Goal: Use online tool/utility: Utilize a website feature to perform a specific function

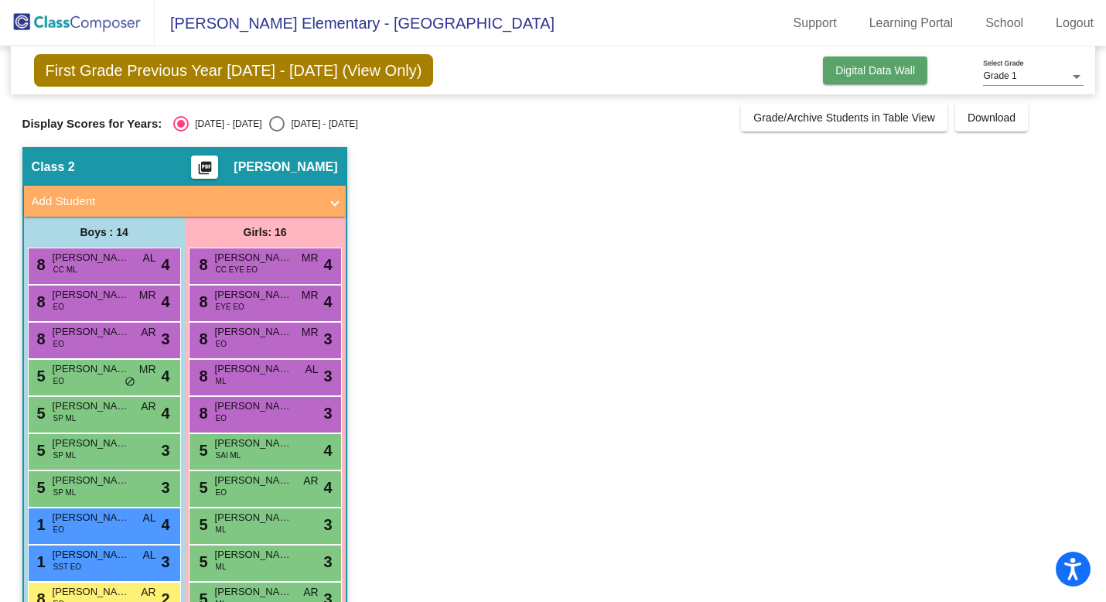
click at [890, 73] on span "Digital Data Wall" at bounding box center [875, 70] width 80 height 12
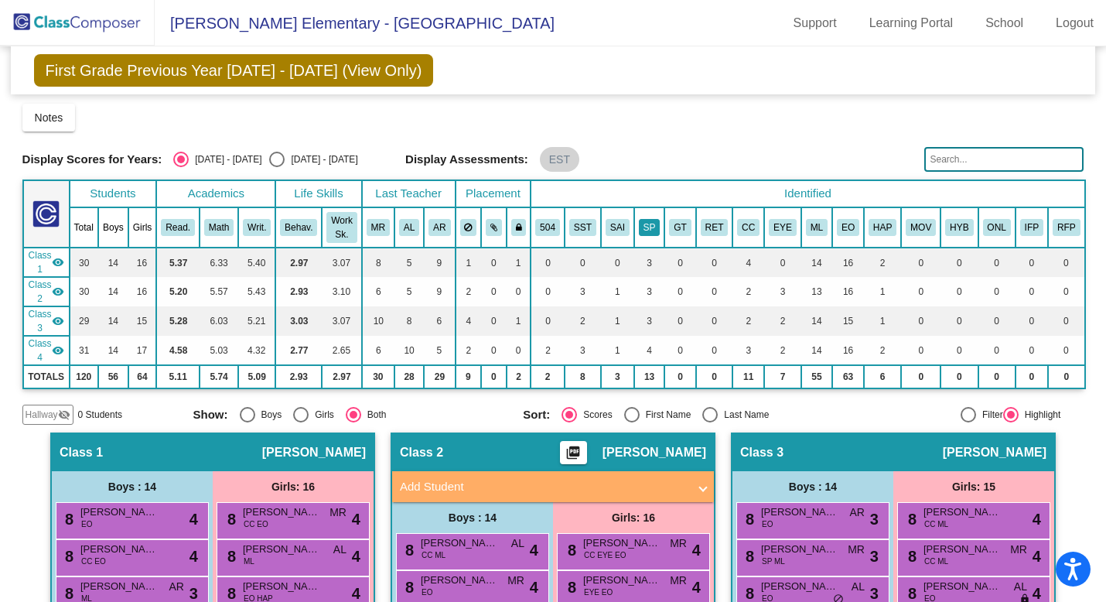
click at [652, 234] on button "SP" at bounding box center [650, 227] width 22 height 17
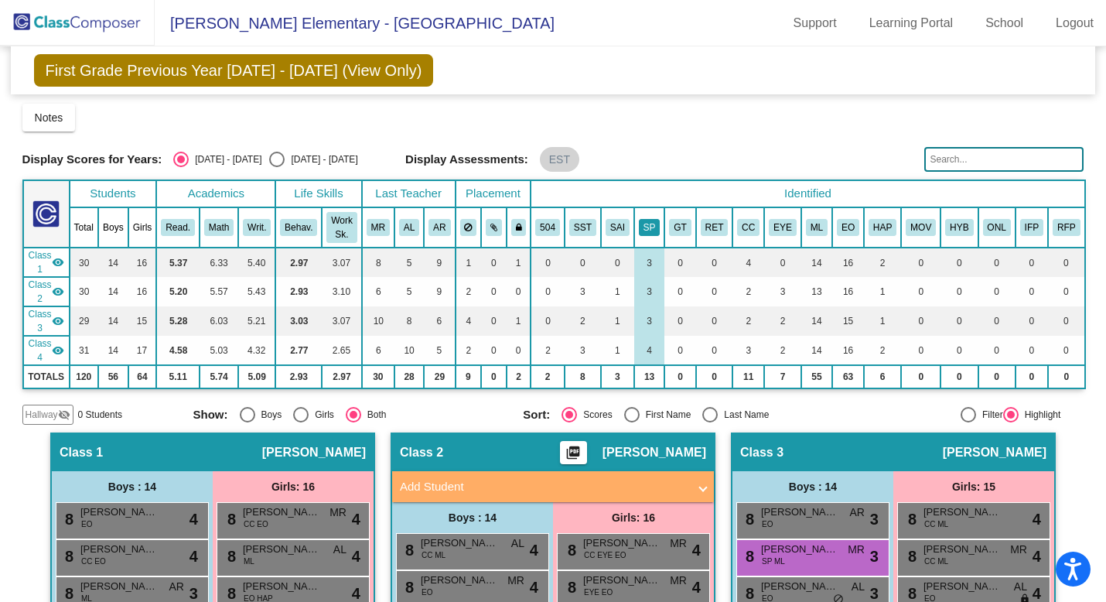
click at [650, 231] on button "SP" at bounding box center [650, 227] width 22 height 17
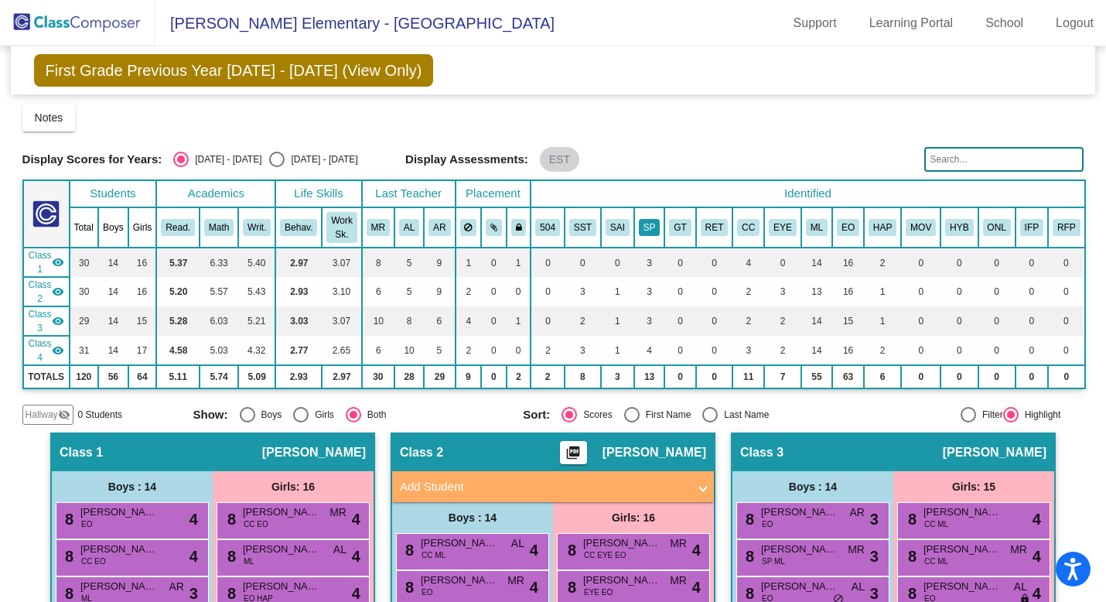
click at [651, 231] on button "SP" at bounding box center [650, 227] width 22 height 17
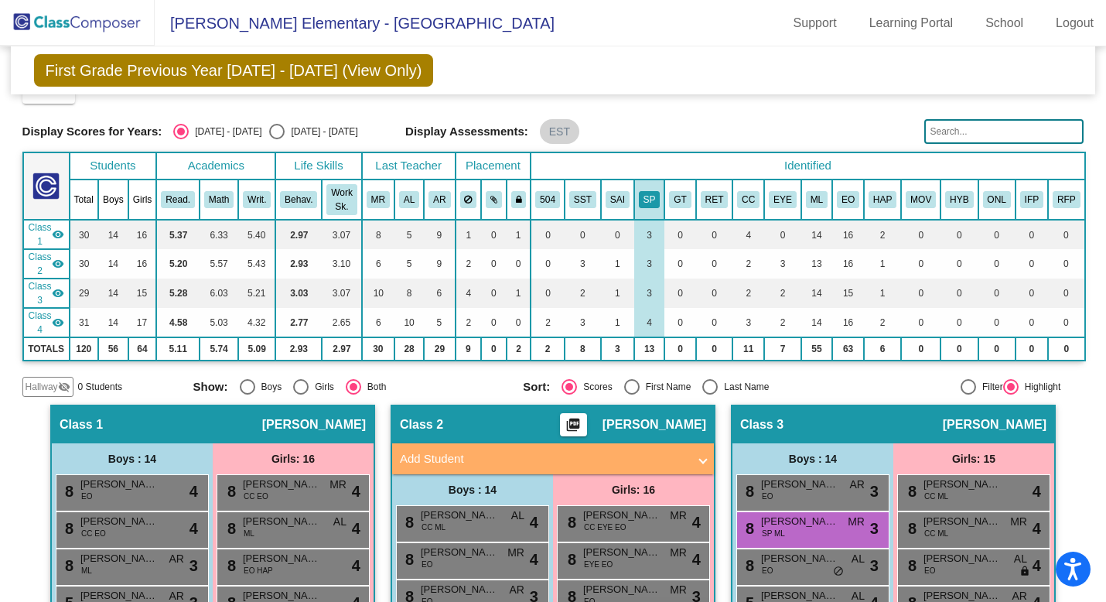
scroll to position [57, 0]
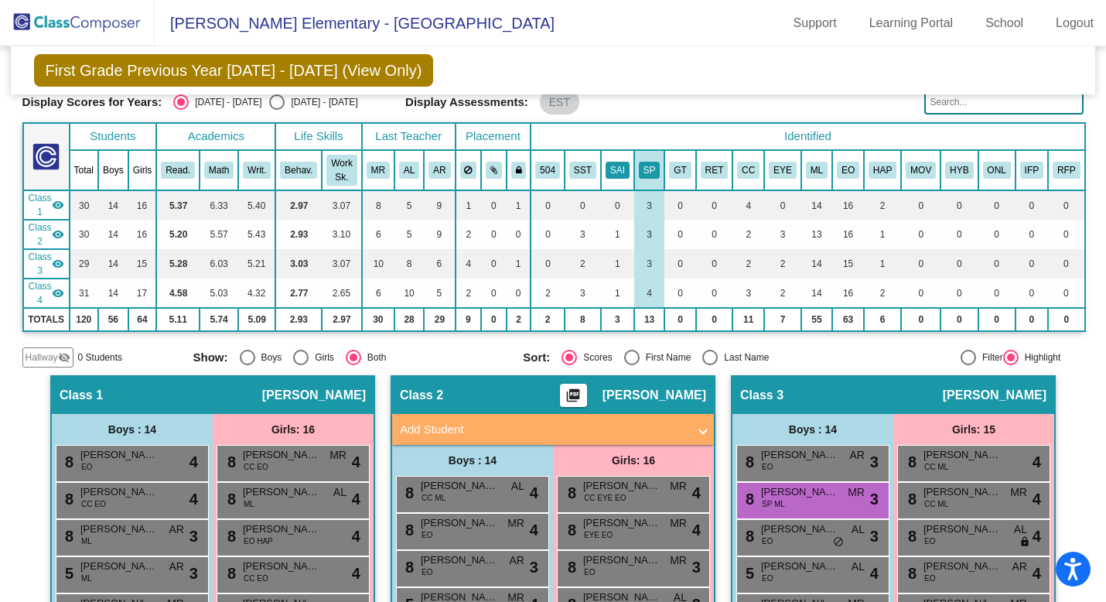
click at [620, 165] on button "SAI" at bounding box center [618, 170] width 24 height 17
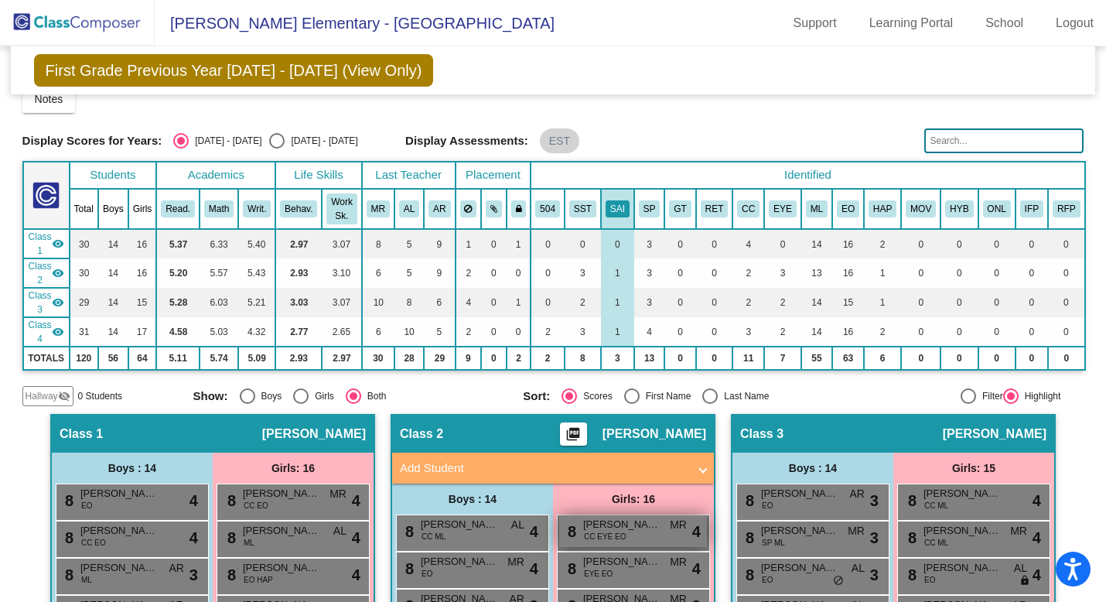
scroll to position [19, 0]
click at [555, 212] on button "504" at bounding box center [547, 208] width 25 height 17
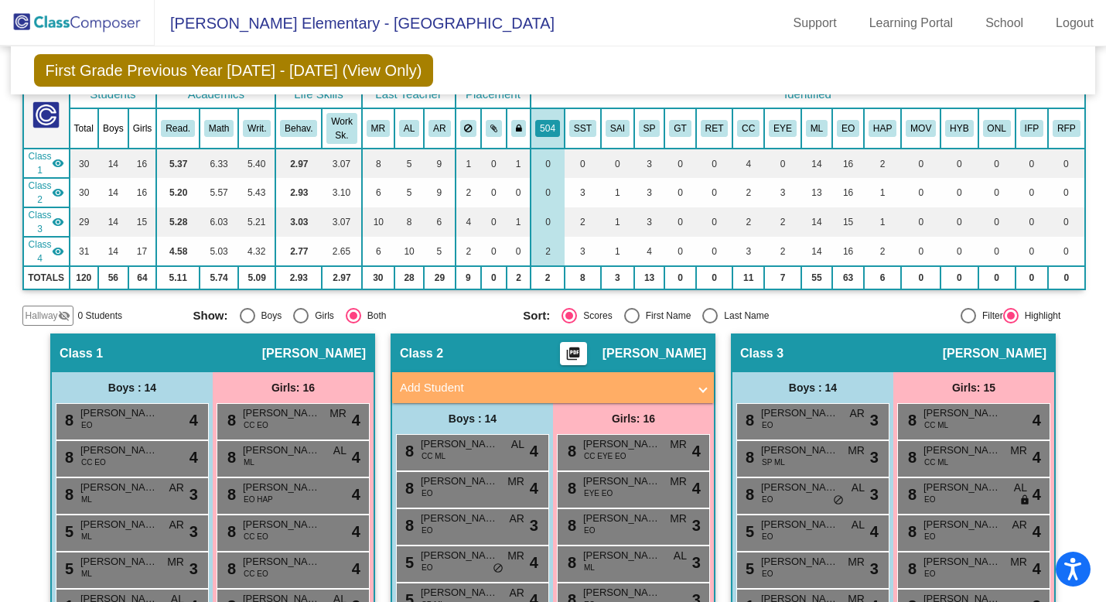
scroll to position [0, 0]
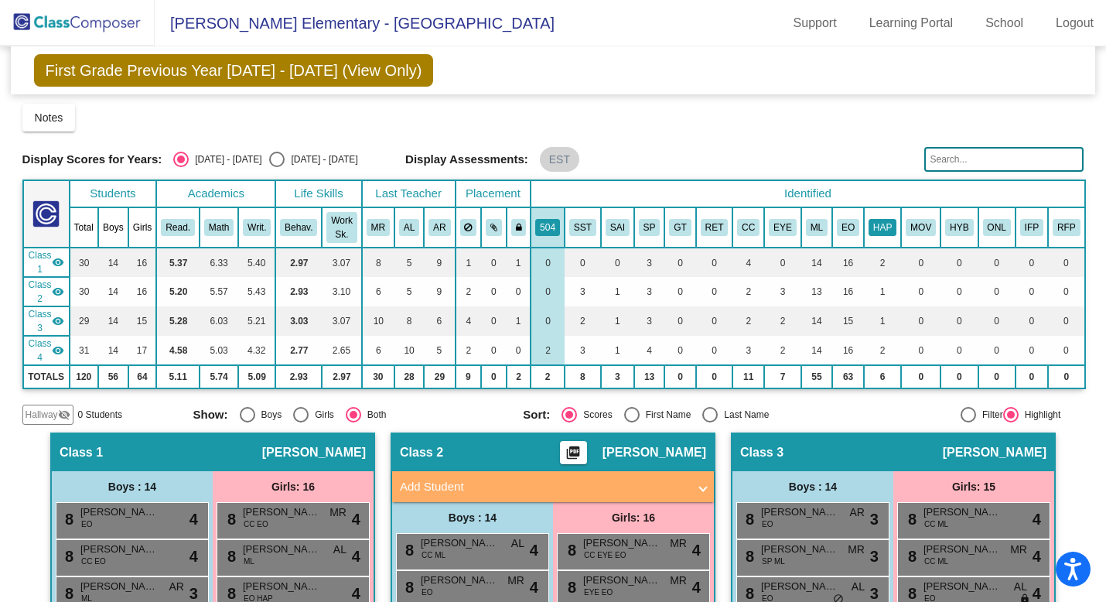
click at [889, 227] on button "HAP" at bounding box center [883, 227] width 28 height 17
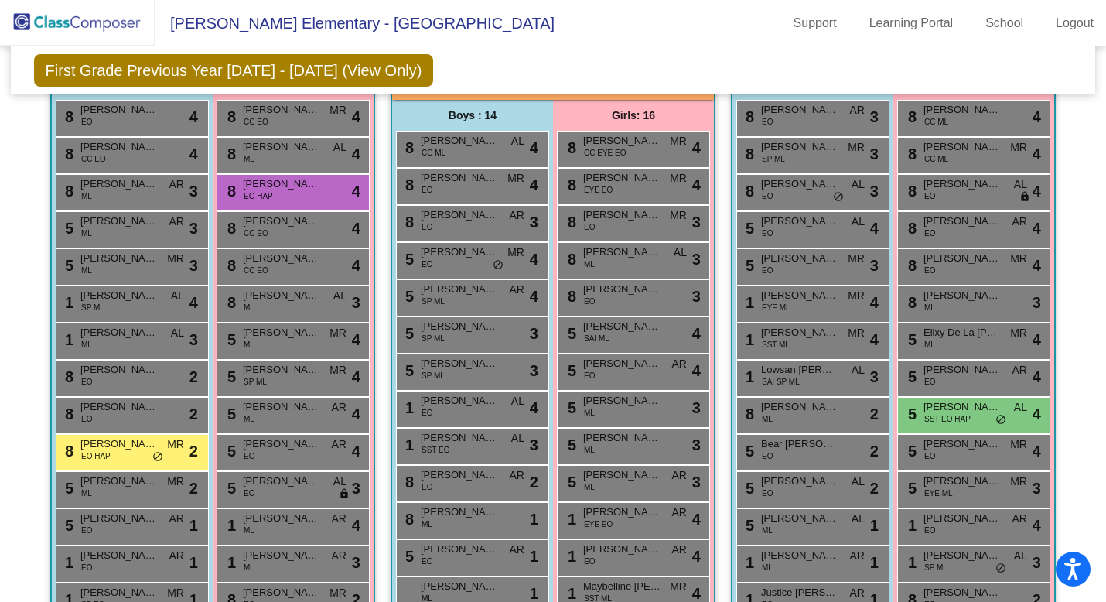
scroll to position [405, 0]
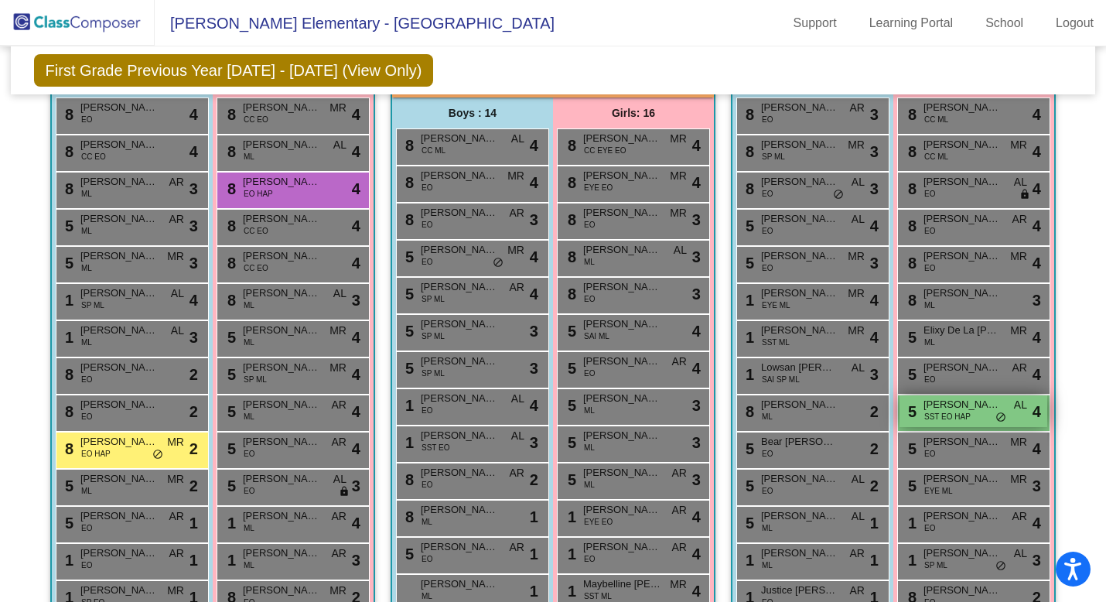
click at [961, 408] on span "[PERSON_NAME]" at bounding box center [961, 404] width 77 height 15
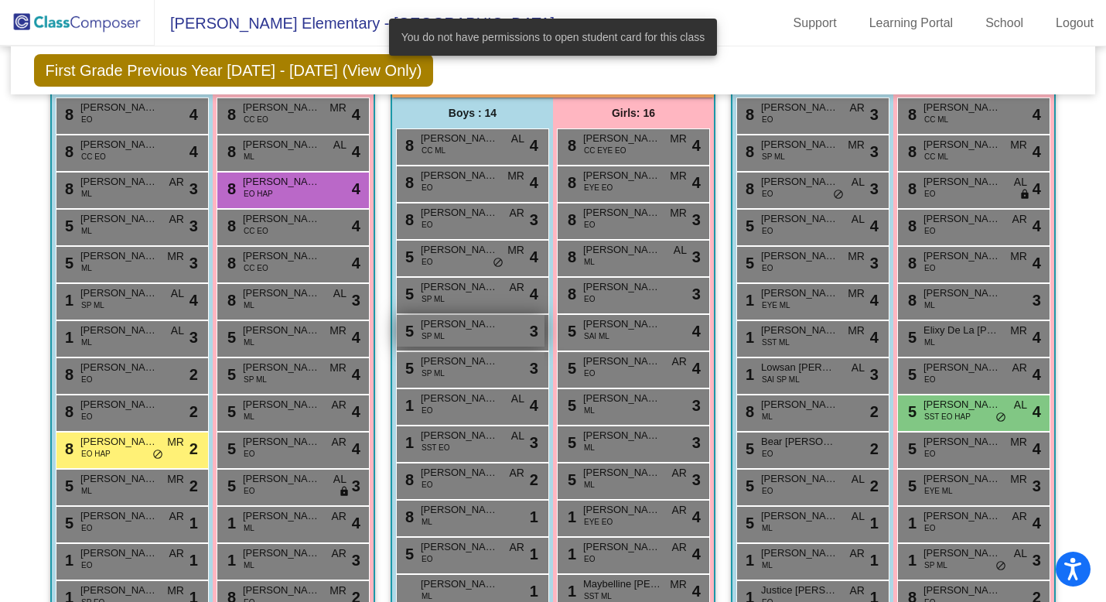
scroll to position [0, 0]
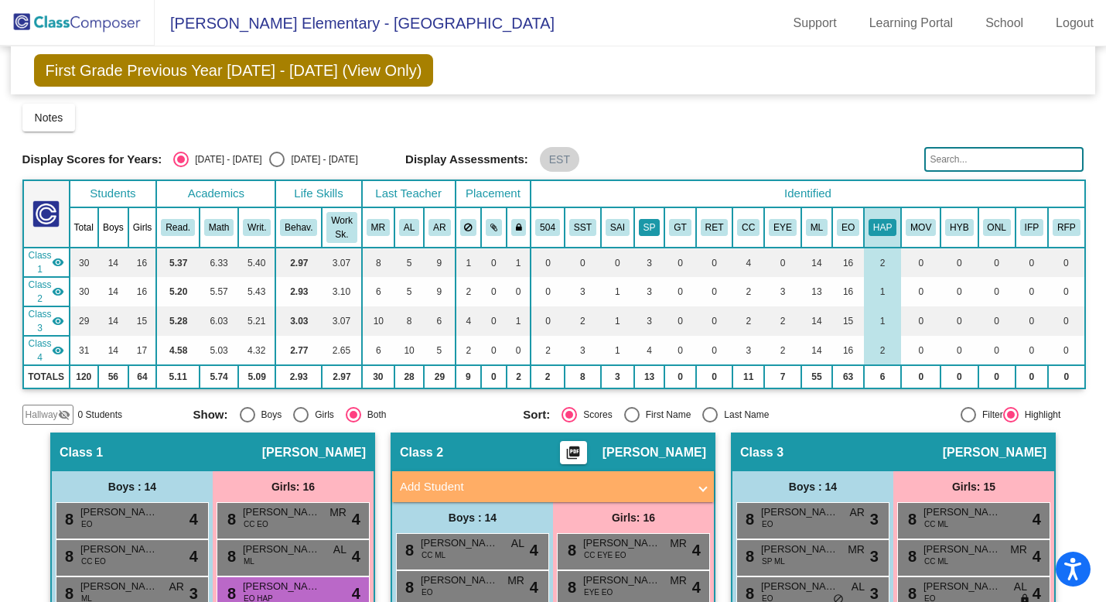
click at [646, 230] on button "SP" at bounding box center [650, 227] width 22 height 17
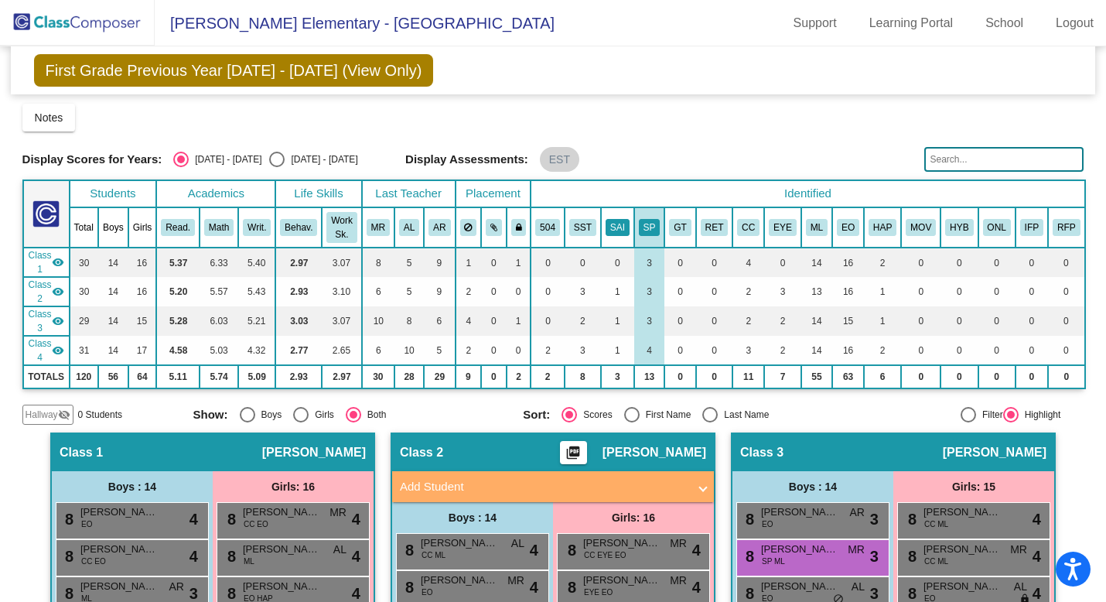
click at [612, 231] on button "SAI" at bounding box center [618, 227] width 24 height 17
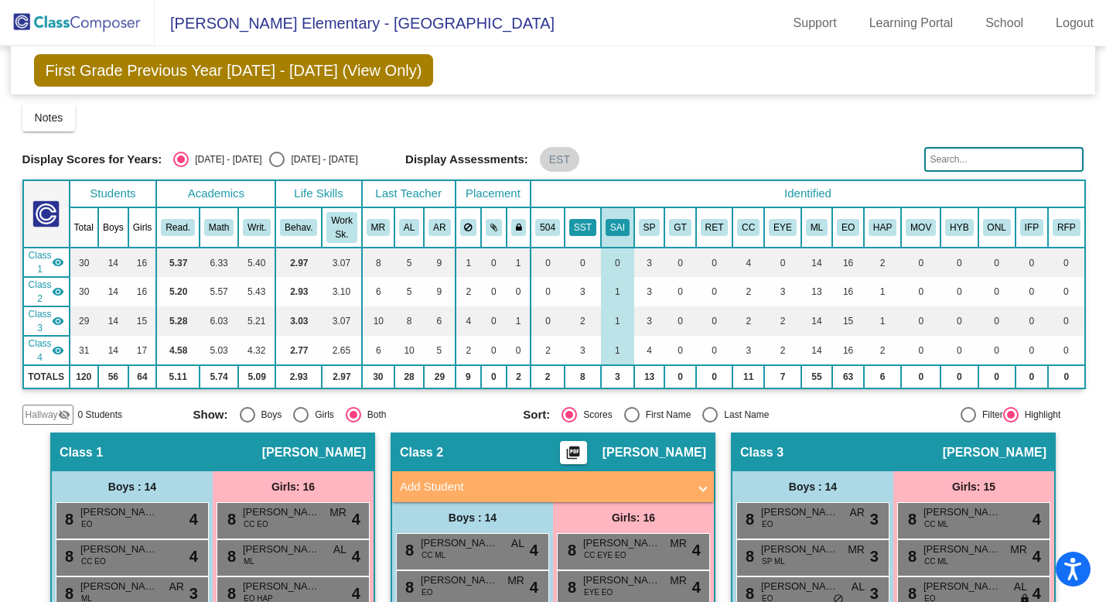
click at [584, 229] on button "SST" at bounding box center [582, 227] width 27 height 17
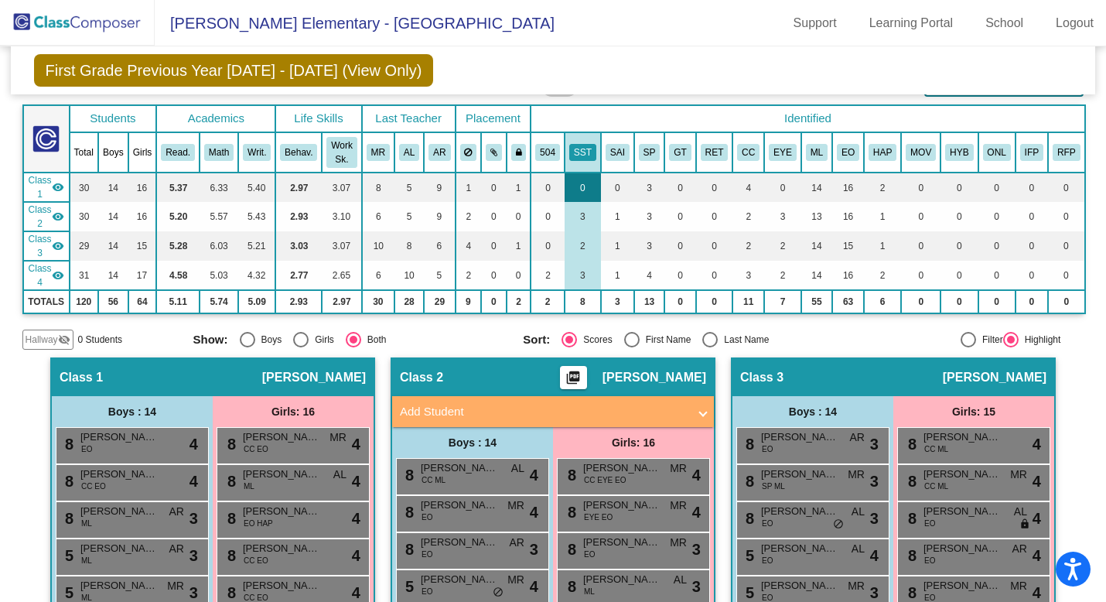
scroll to position [65, 0]
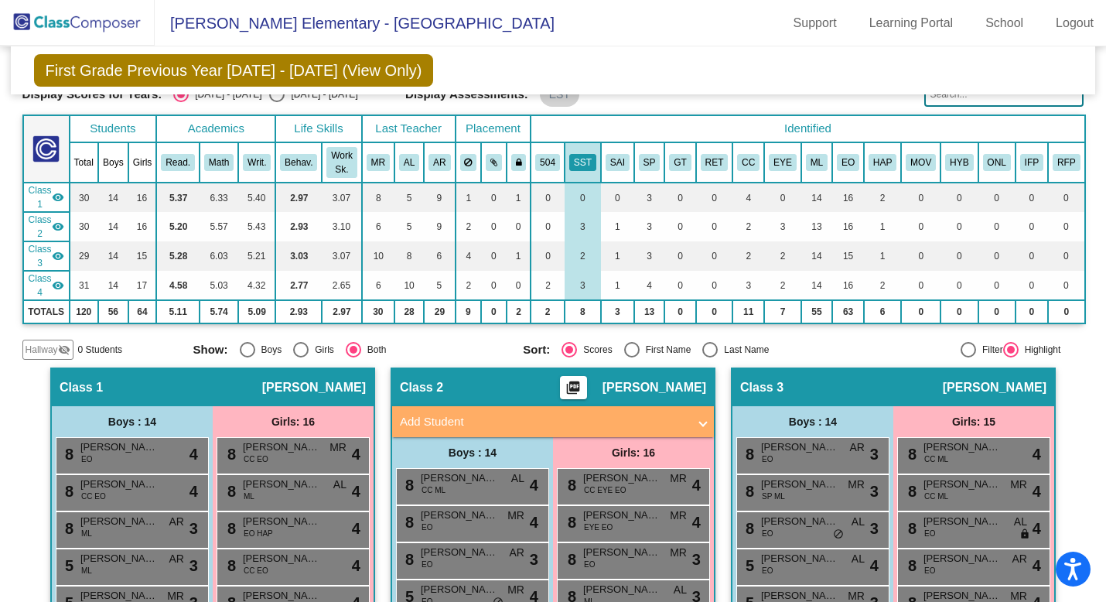
click at [613, 172] on th "SAI" at bounding box center [617, 162] width 33 height 40
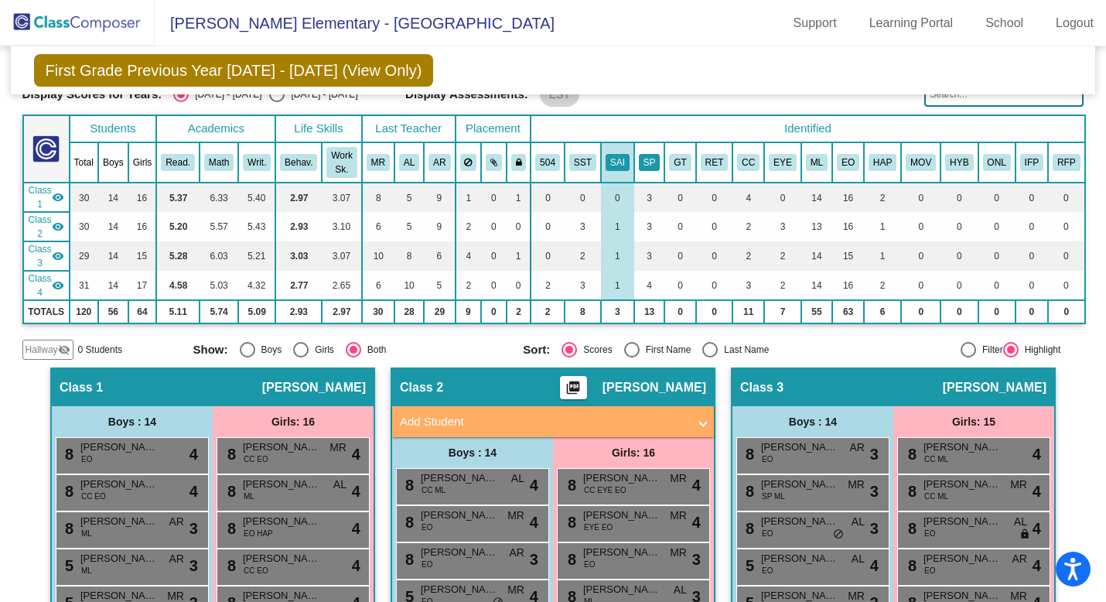
click at [647, 169] on button "SP" at bounding box center [650, 162] width 22 height 17
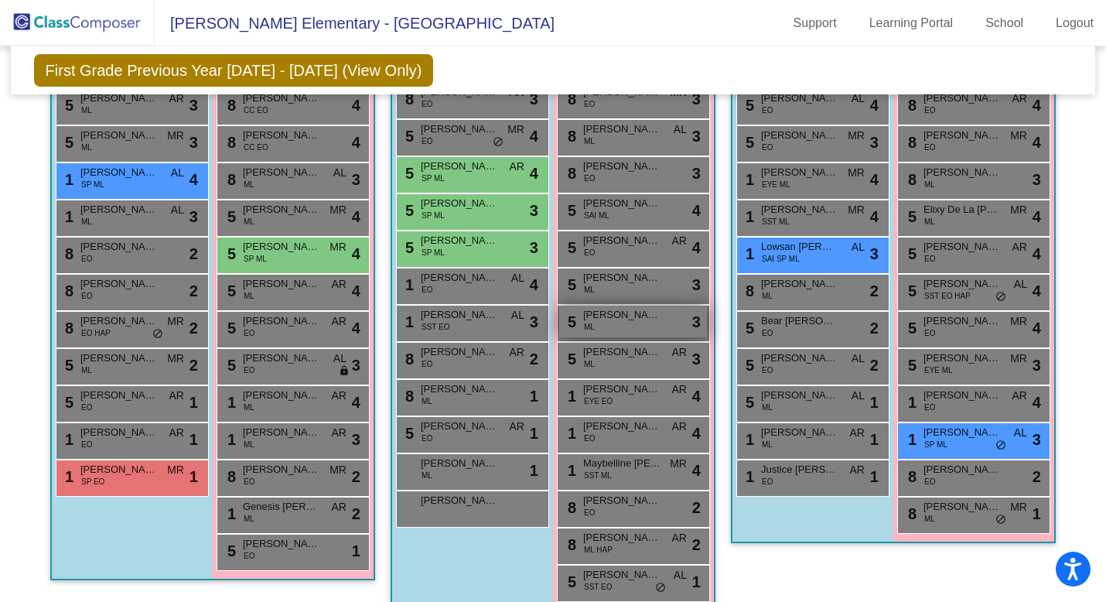
scroll to position [523, 0]
